Goal: Navigation & Orientation: Find specific page/section

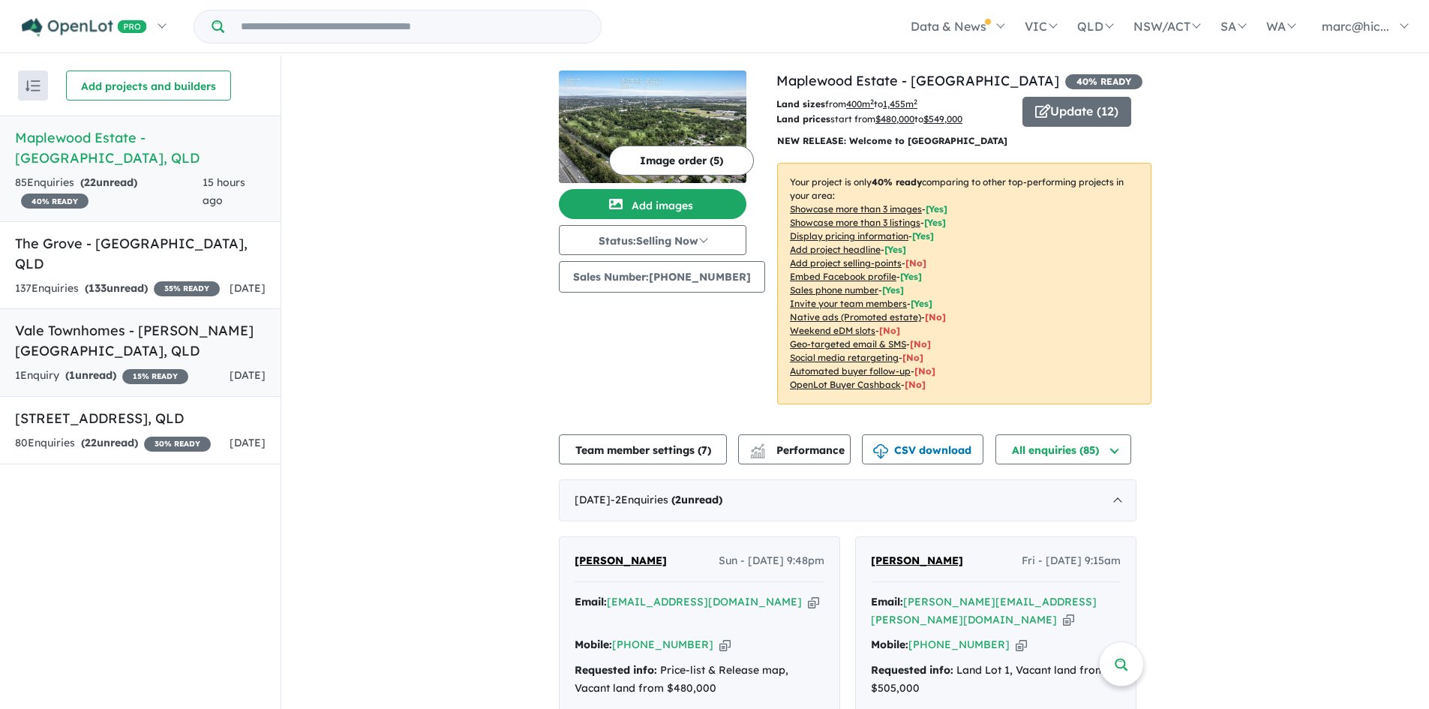
click at [92, 320] on h5 "Vale Townhomes - [PERSON_NAME][GEOGRAPHIC_DATA] , [GEOGRAPHIC_DATA]" at bounding box center [140, 340] width 251 height 41
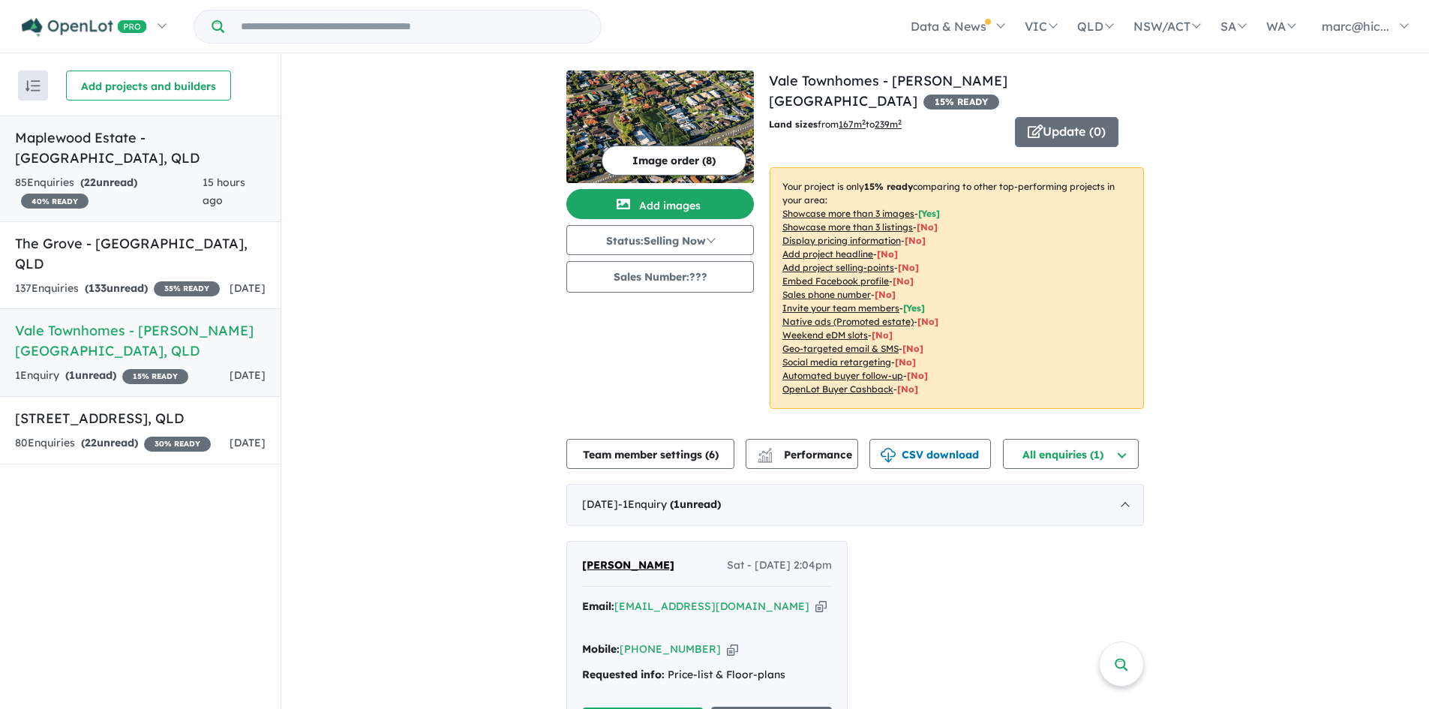
click at [139, 135] on h5 "Maplewood Estate - [GEOGRAPHIC_DATA] , [GEOGRAPHIC_DATA]" at bounding box center [140, 148] width 251 height 41
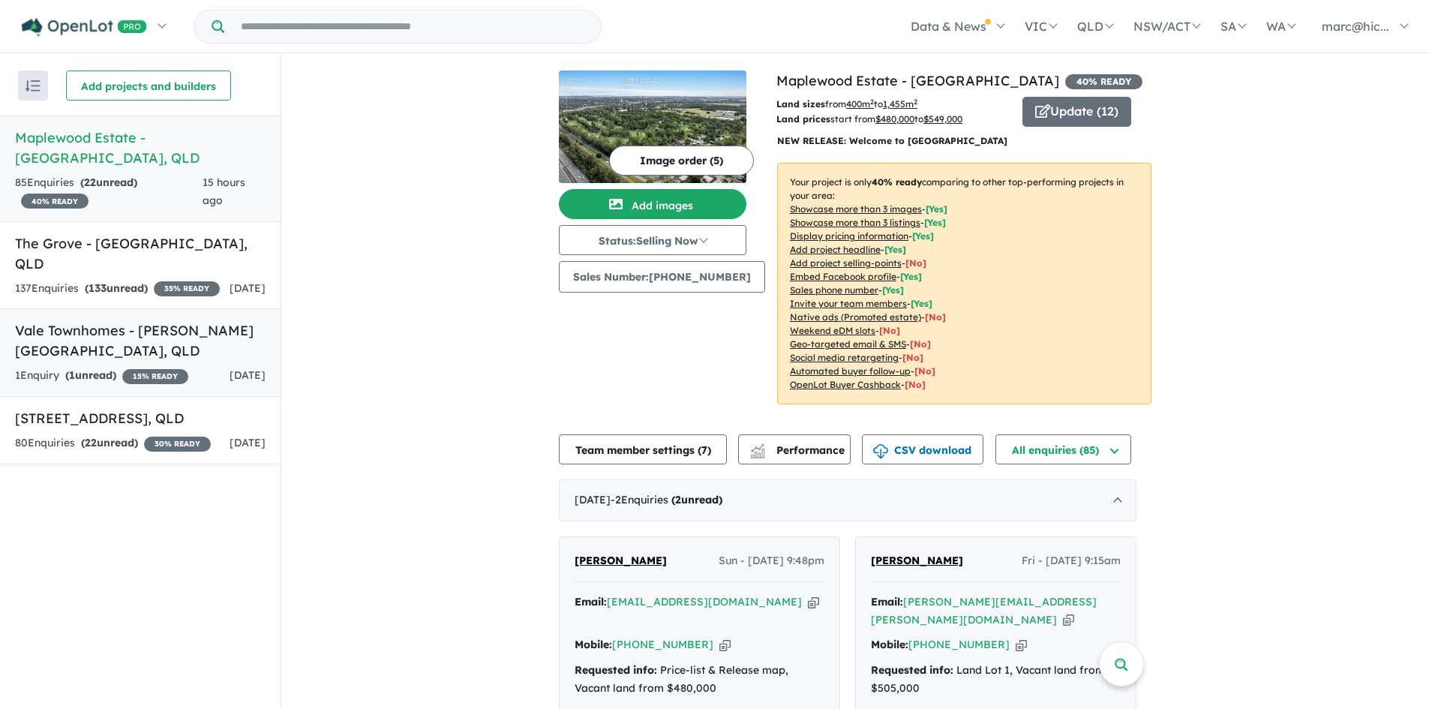
click at [110, 320] on h5 "Vale Townhomes - [PERSON_NAME][GEOGRAPHIC_DATA] , [GEOGRAPHIC_DATA]" at bounding box center [140, 340] width 251 height 41
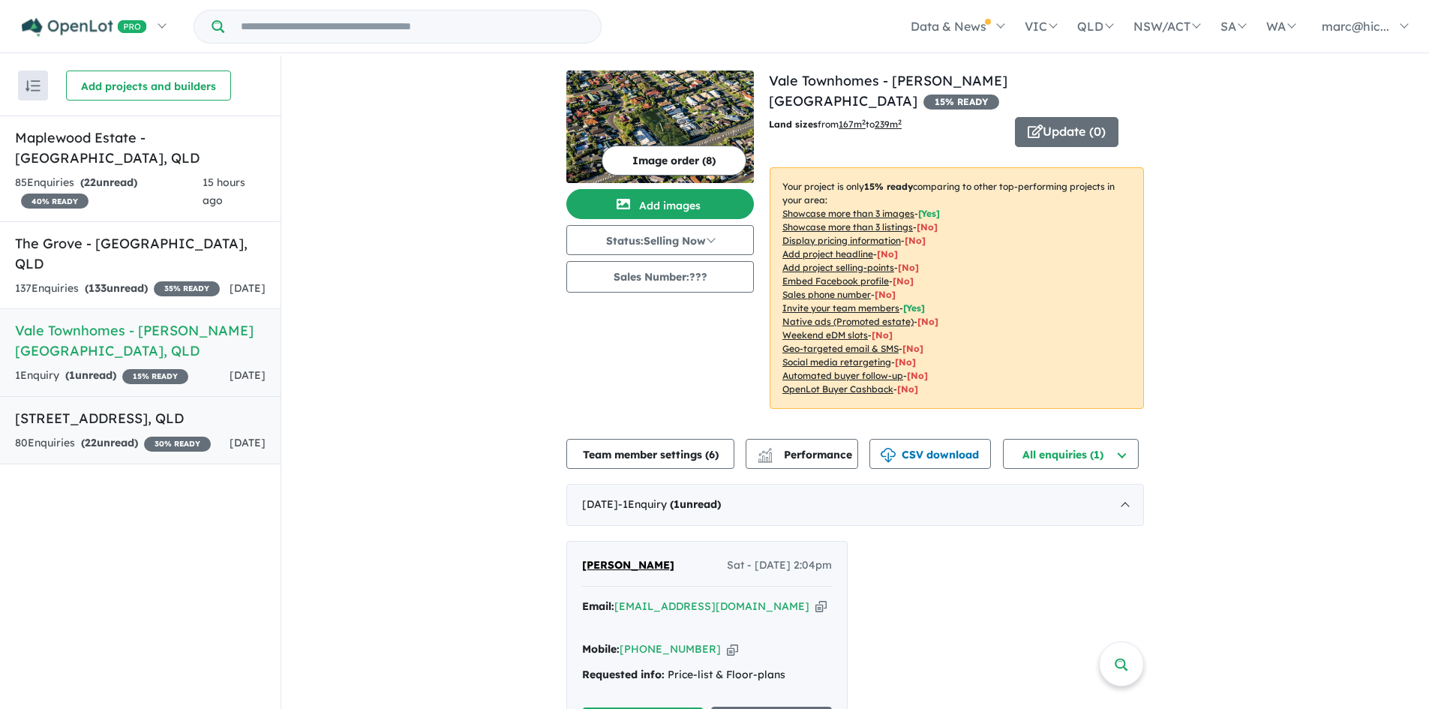
click at [136, 408] on h5 "[STREET_ADDRESS]" at bounding box center [140, 418] width 251 height 20
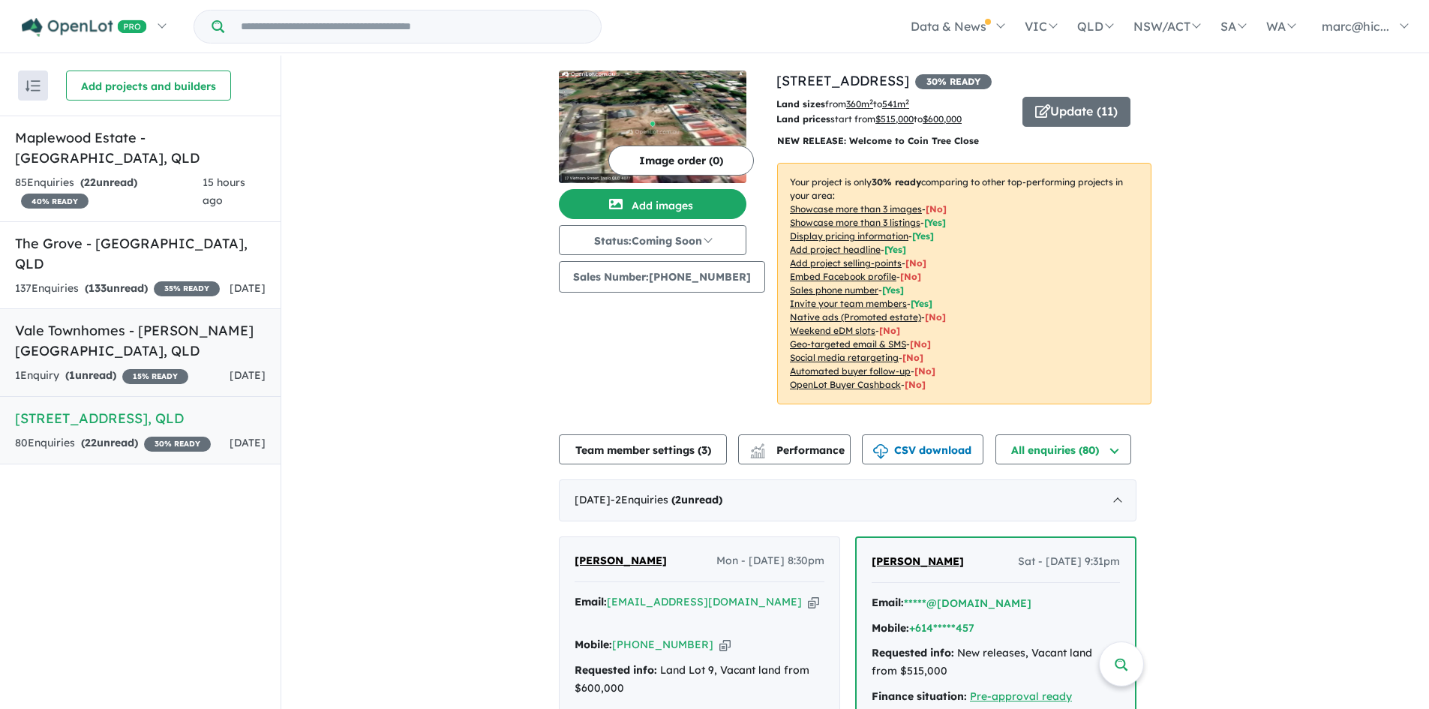
click at [91, 320] on h5 "Vale Townhomes - [PERSON_NAME][GEOGRAPHIC_DATA] , [GEOGRAPHIC_DATA]" at bounding box center [140, 340] width 251 height 41
